Goal: Information Seeking & Learning: Check status

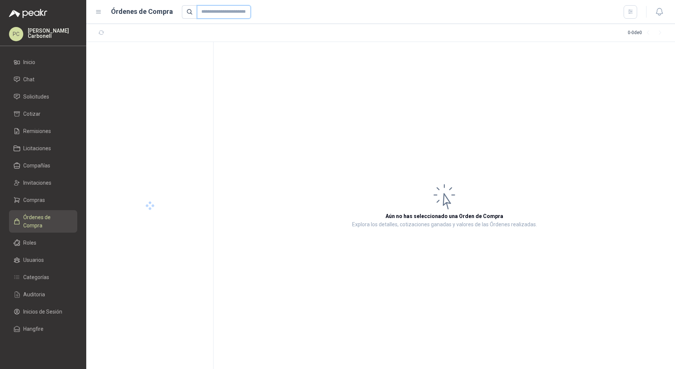
click at [226, 11] on input "text" at bounding box center [224, 11] width 54 height 13
type input "******"
click at [164, 58] on div "OCP007692 261795" at bounding box center [153, 56] width 114 height 8
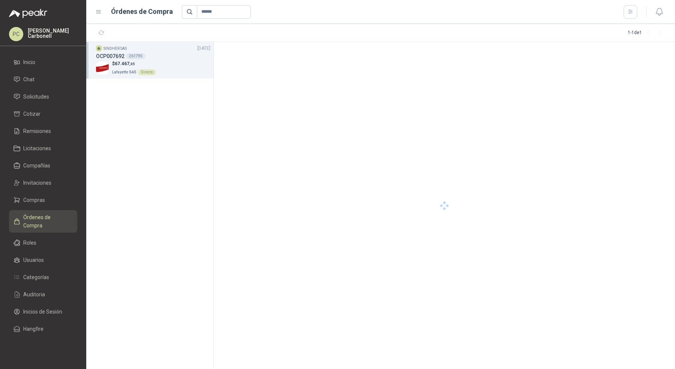
click at [164, 58] on div "OCP007692 261795" at bounding box center [153, 56] width 114 height 8
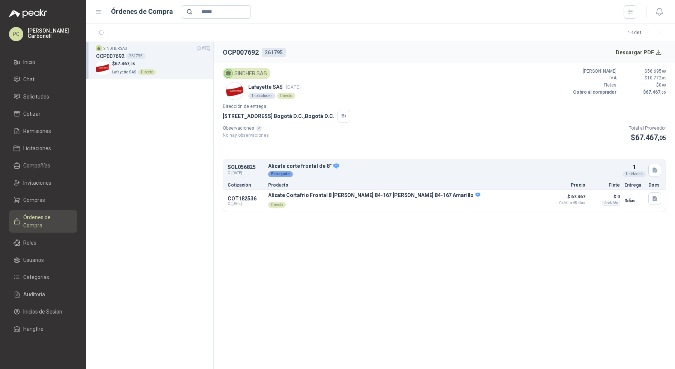
click at [242, 165] on p "SOL056825" at bounding box center [246, 168] width 36 height 6
copy p "SOL056825"
click at [30, 99] on span "Solicitudes" at bounding box center [36, 97] width 26 height 8
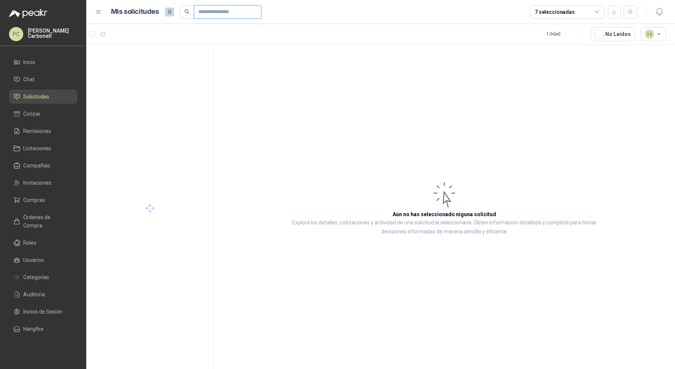
click at [243, 12] on input "text" at bounding box center [224, 12] width 52 height 13
paste input "*********"
type input "*********"
click at [178, 64] on div "Alicate corte frontal de 8"" at bounding box center [158, 61] width 103 height 9
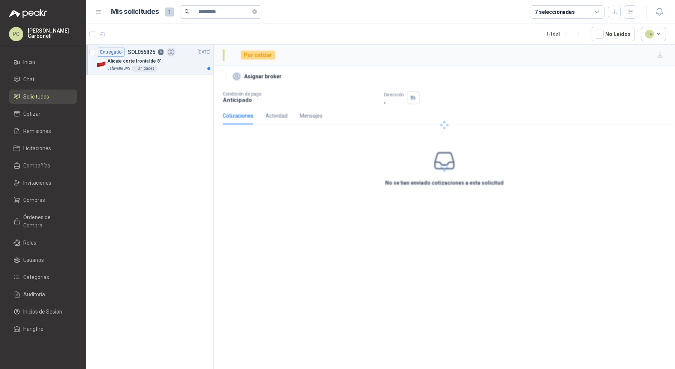
click at [178, 64] on div "Alicate corte frontal de 8"" at bounding box center [158, 61] width 103 height 9
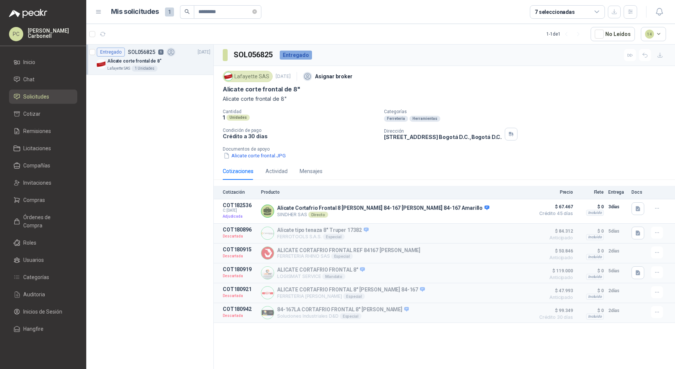
click at [249, 58] on h3 "SOL056825" at bounding box center [254, 55] width 40 height 12
click at [313, 214] on div "Directo" at bounding box center [318, 215] width 20 height 6
click at [346, 217] on p "SINDHER SAS Directo" at bounding box center [383, 215] width 212 height 6
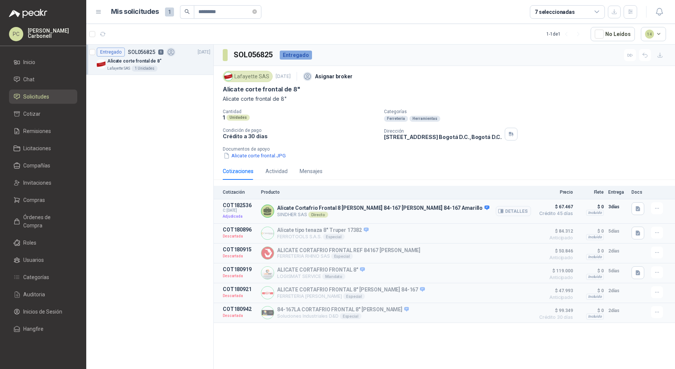
click at [321, 214] on div "Directo" at bounding box center [318, 215] width 20 height 6
click at [322, 216] on div "Directo" at bounding box center [318, 215] width 20 height 6
click at [322, 213] on div "Directo" at bounding box center [318, 215] width 20 height 6
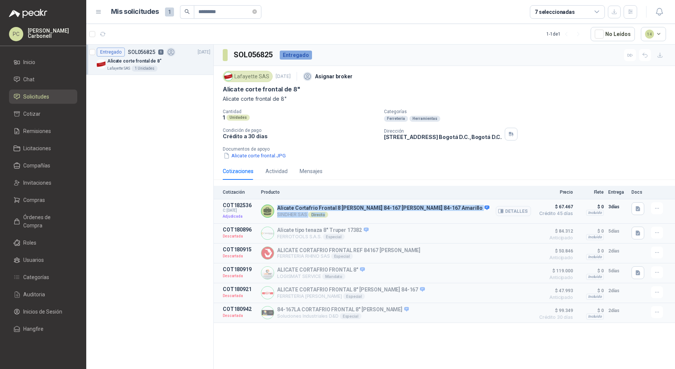
drag, startPoint x: 277, startPoint y: 205, endPoint x: 339, endPoint y: 213, distance: 62.0
click at [339, 213] on div "Alicate Cortafrio Frontal 8 [PERSON_NAME] 84-167 [PERSON_NAME] 84-167 Amarillo …" at bounding box center [383, 211] width 212 height 13
click at [339, 213] on p "SINDHER SAS Directo" at bounding box center [383, 215] width 212 height 6
drag, startPoint x: 333, startPoint y: 214, endPoint x: 268, endPoint y: 202, distance: 65.6
click at [268, 202] on div "Alicate Cortafrio Frontal 8 [PERSON_NAME] 84-167 [PERSON_NAME] 84-167 Amarillo …" at bounding box center [396, 211] width 270 height 18
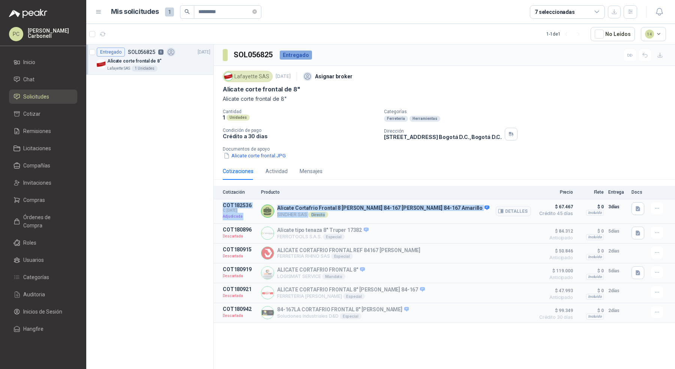
drag, startPoint x: 223, startPoint y: 206, endPoint x: 369, endPoint y: 217, distance: 146.2
click at [369, 217] on article "COT182536 C: [DATE] Adjudicada Alicate Cortafrio Frontal 8 [PERSON_NAME] 84-167…" at bounding box center [444, 211] width 461 height 24
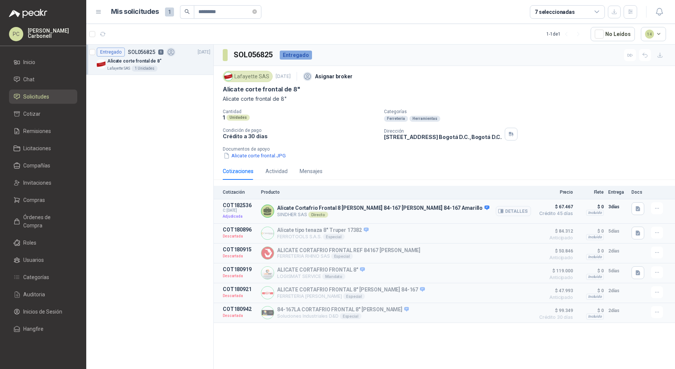
click at [369, 217] on p "SINDHER SAS Directo" at bounding box center [383, 215] width 212 height 6
click at [48, 214] on span "Órdenes de Compra" at bounding box center [46, 221] width 47 height 16
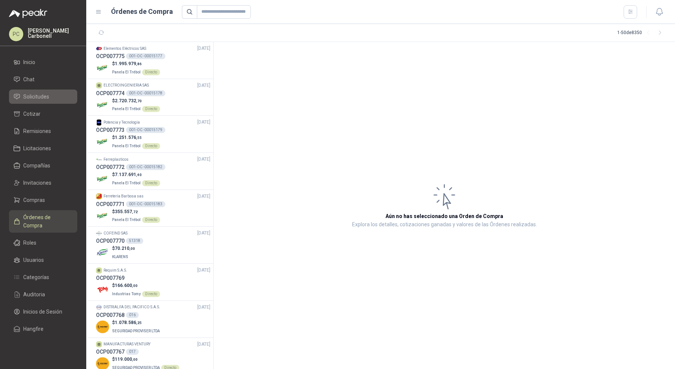
click at [54, 97] on li "Solicitudes" at bounding box center [42, 97] width 59 height 8
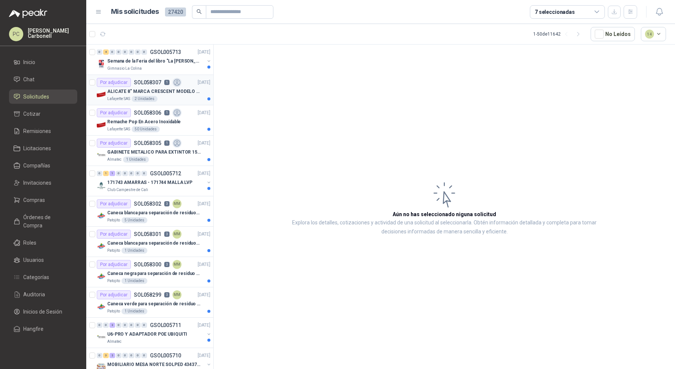
click at [168, 92] on p "ALICATE 8" MARCA CRESCENT MODELO 38008tv" at bounding box center [153, 91] width 93 height 7
